Goal: Check status: Check status

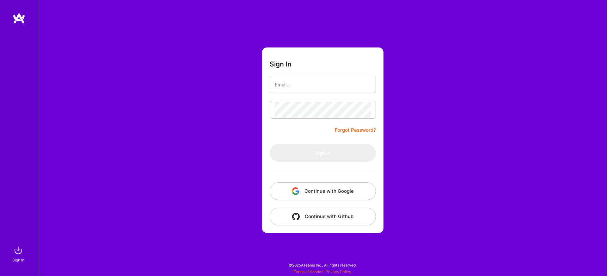
click at [337, 184] on button "Continue with Google" at bounding box center [323, 191] width 106 height 18
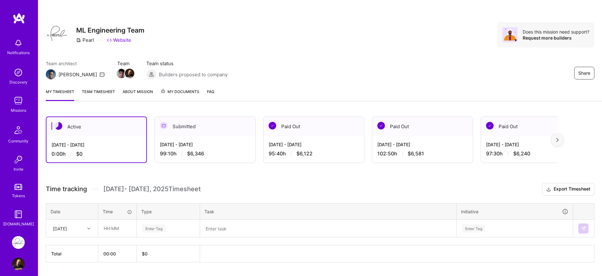
click at [234, 110] on div "Active Sep 1 - Sep 15, 2025 0:00 h $0 Submitted Aug 16 - Aug 31, 2025 99:10 h $…" at bounding box center [320, 201] width 564 height 184
